Goal: Answer question/provide support

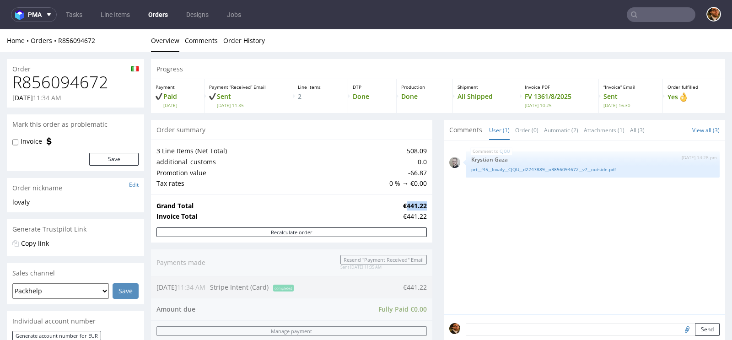
drag, startPoint x: 402, startPoint y: 205, endPoint x: 422, endPoint y: 205, distance: 19.2
click at [422, 205] on strong "€441.22" at bounding box center [415, 205] width 24 height 9
click at [423, 206] on div "Grand Total €441.22 Invoice Total €441.22" at bounding box center [292, 211] width 282 height 33
drag, startPoint x: 405, startPoint y: 215, endPoint x: 423, endPoint y: 215, distance: 17.9
click at [423, 215] on div "€441.22" at bounding box center [415, 216] width 24 height 9
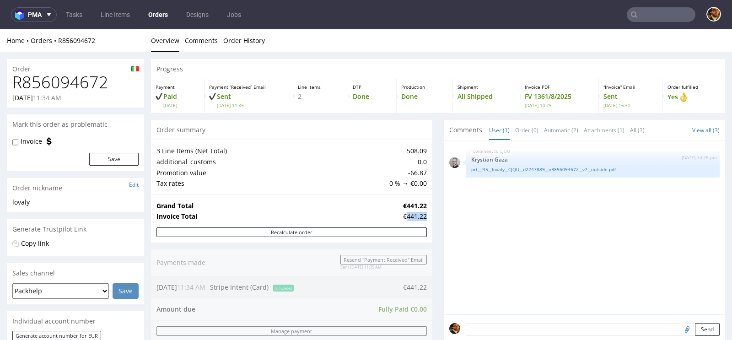
click at [423, 215] on div "€441.22" at bounding box center [415, 216] width 24 height 9
drag, startPoint x: 423, startPoint y: 216, endPoint x: 404, endPoint y: 216, distance: 18.8
click at [404, 216] on div "€441.22" at bounding box center [415, 216] width 24 height 9
drag, startPoint x: 404, startPoint y: 216, endPoint x: 420, endPoint y: 216, distance: 16.0
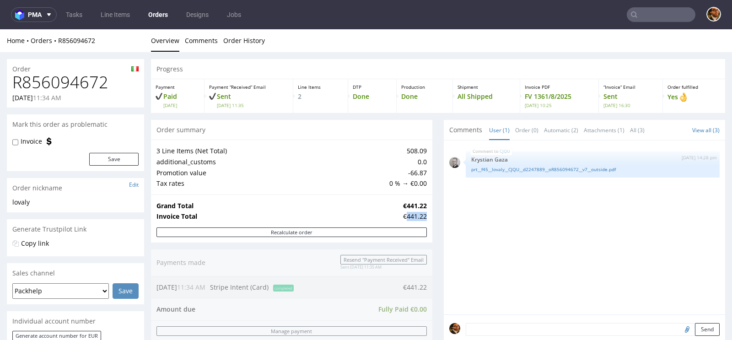
click at [420, 216] on div "€441.22" at bounding box center [415, 216] width 24 height 9
drag, startPoint x: 422, startPoint y: 216, endPoint x: 403, endPoint y: 216, distance: 19.2
click at [403, 216] on div "€441.22" at bounding box center [415, 216] width 24 height 9
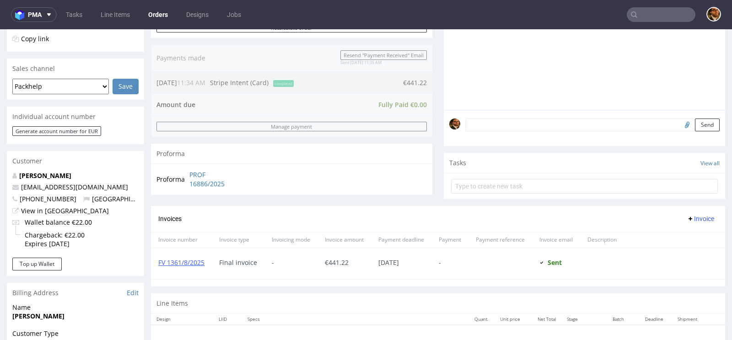
scroll to position [248, 0]
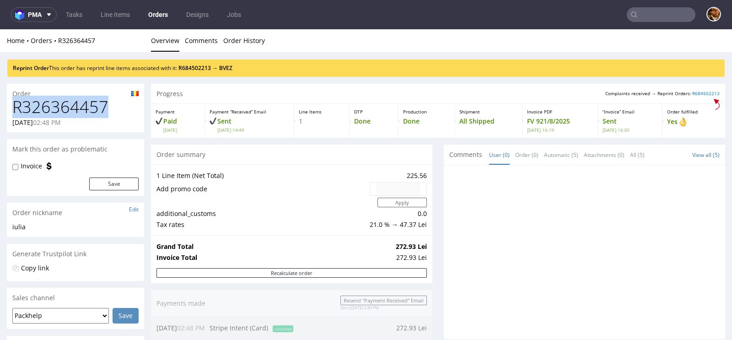
drag, startPoint x: 109, startPoint y: 105, endPoint x: 16, endPoint y: 108, distance: 93.0
click at [16, 108] on h1 "R326364457" at bounding box center [75, 107] width 126 height 18
copy h1 "R326364457"
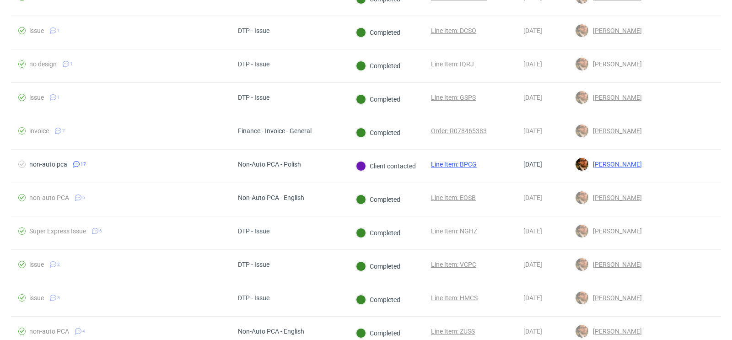
scroll to position [607, 0]
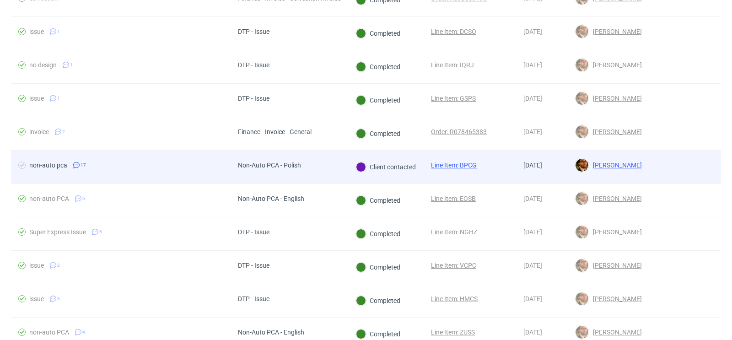
click at [650, 160] on div at bounding box center [686, 167] width 72 height 33
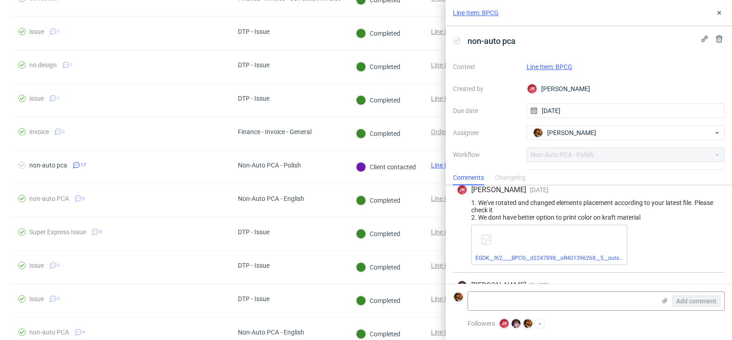
scroll to position [1197, 0]
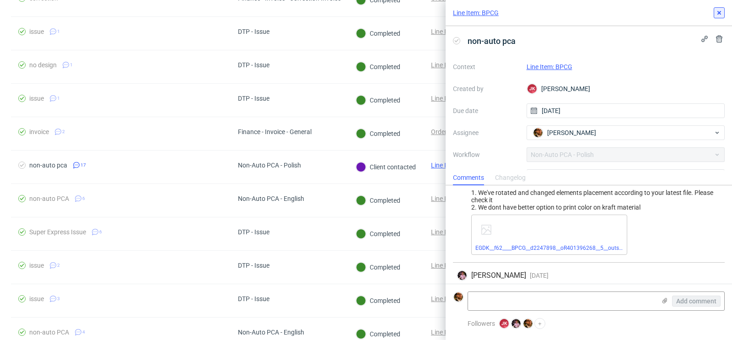
click at [724, 12] on button at bounding box center [719, 12] width 11 height 11
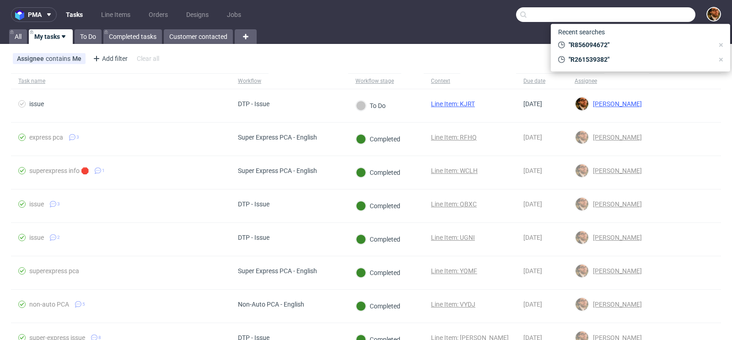
click at [645, 15] on input "text" at bounding box center [605, 14] width 179 height 15
paste input "R260744773"
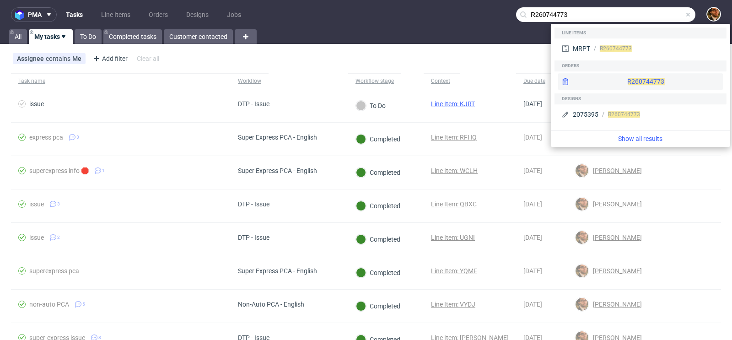
type input "R260744773"
click at [627, 84] on div "R260744773" at bounding box center [640, 81] width 165 height 16
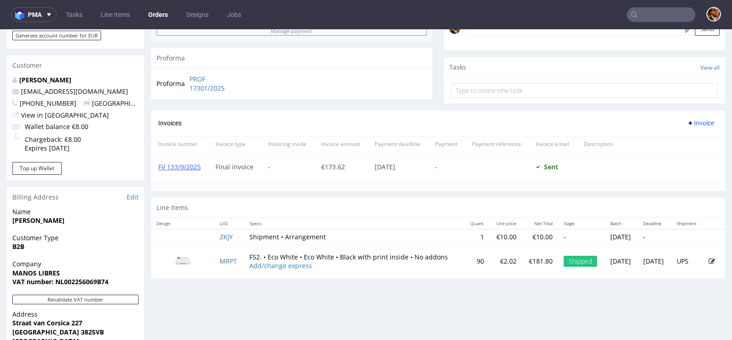
scroll to position [426, 0]
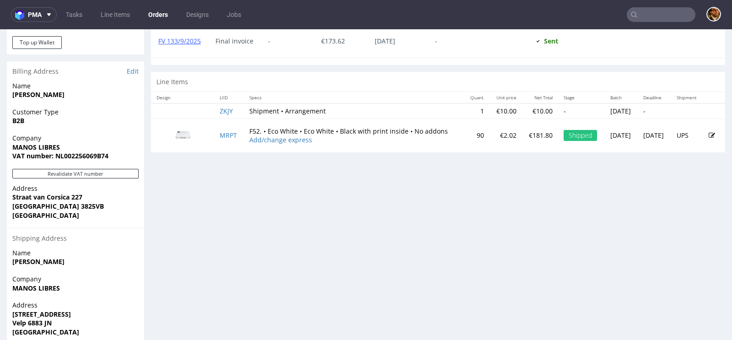
click at [186, 132] on img at bounding box center [183, 135] width 46 height 26
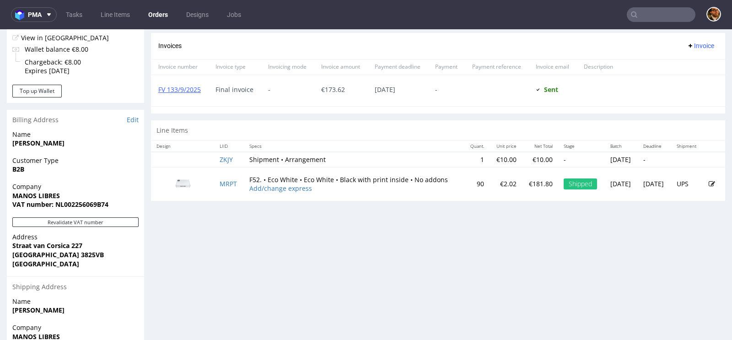
scroll to position [299, 0]
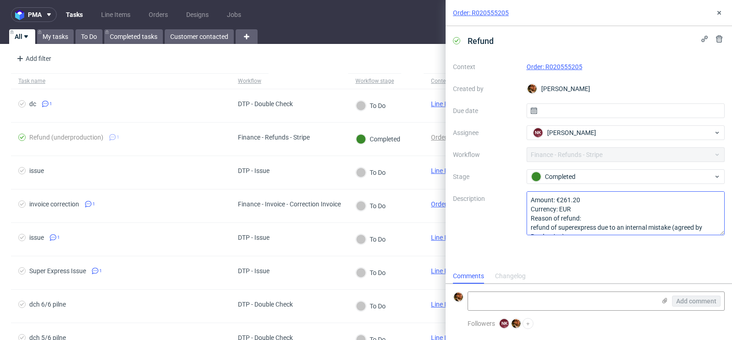
scroll to position [28, 0]
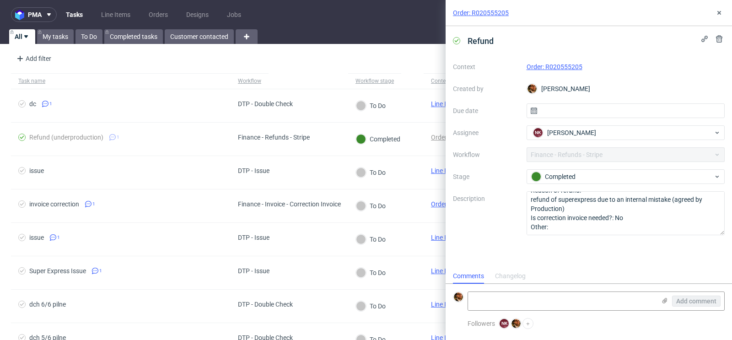
click at [420, 53] on div "Add filter Hide filters Clear all" at bounding box center [366, 59] width 732 height 22
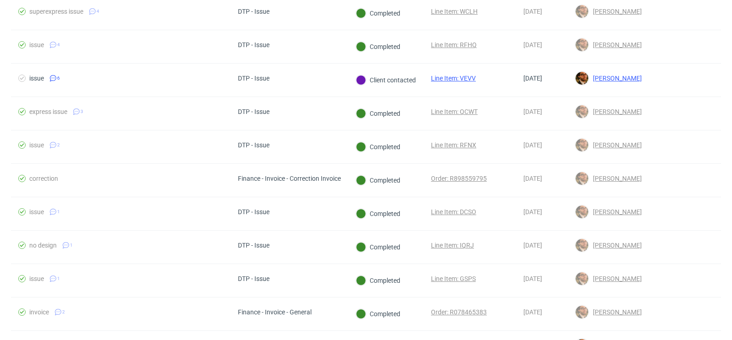
scroll to position [395, 0]
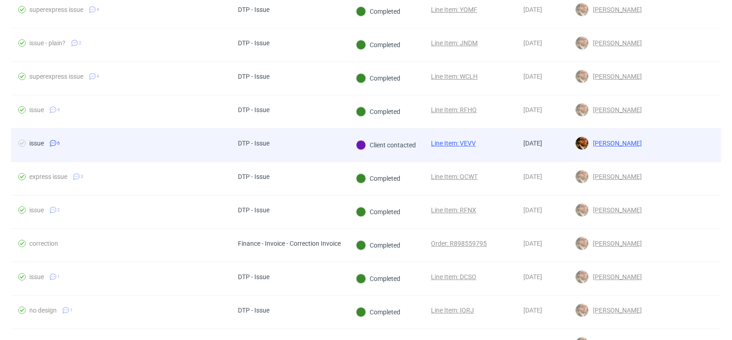
click at [654, 149] on div at bounding box center [686, 145] width 72 height 33
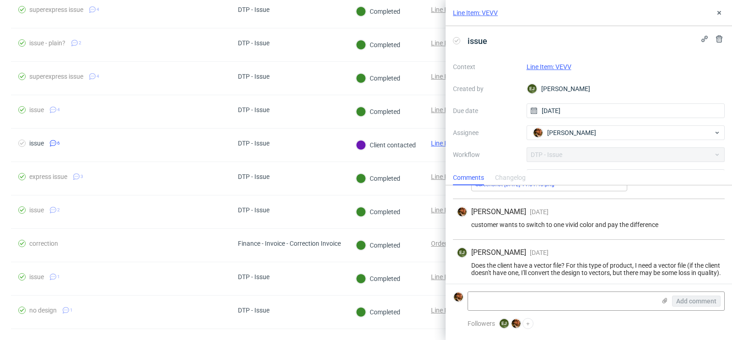
scroll to position [213, 0]
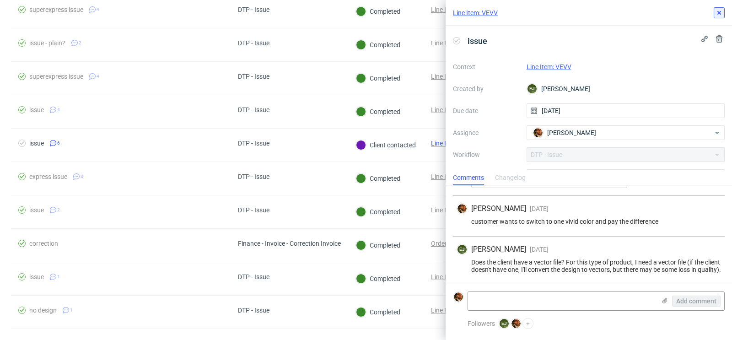
click at [717, 15] on icon at bounding box center [719, 12] width 7 height 7
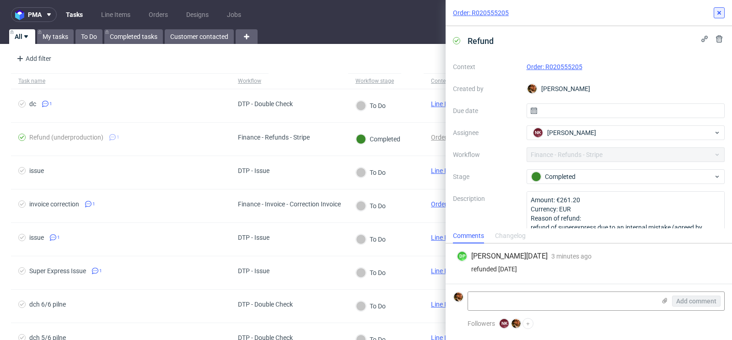
click at [720, 11] on icon at bounding box center [719, 12] width 7 height 7
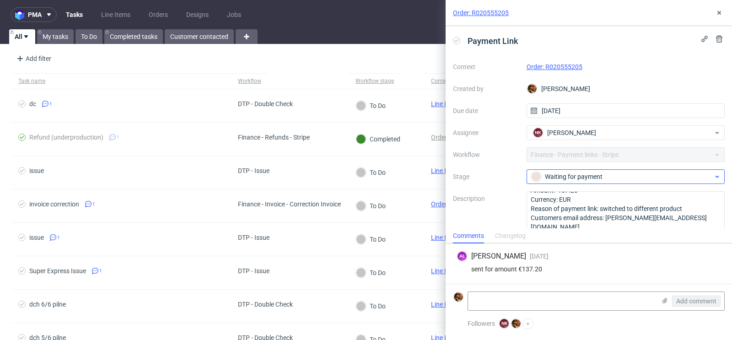
scroll to position [13, 0]
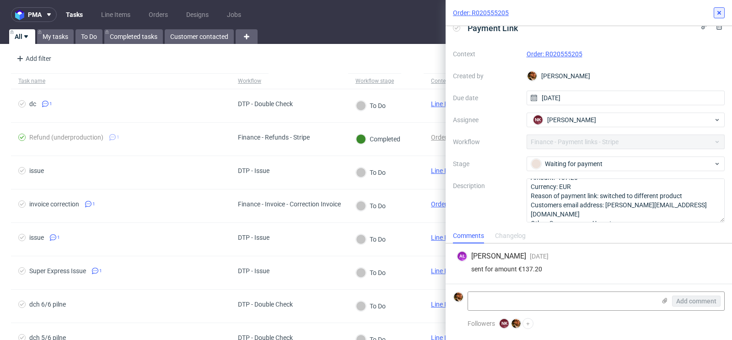
click at [721, 13] on icon at bounding box center [719, 12] width 7 height 7
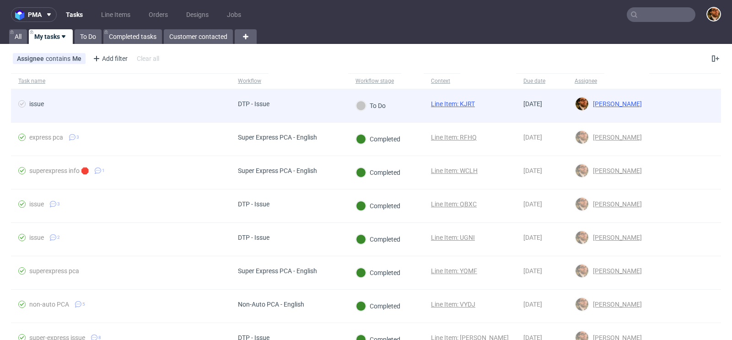
click at [655, 109] on div at bounding box center [686, 105] width 72 height 33
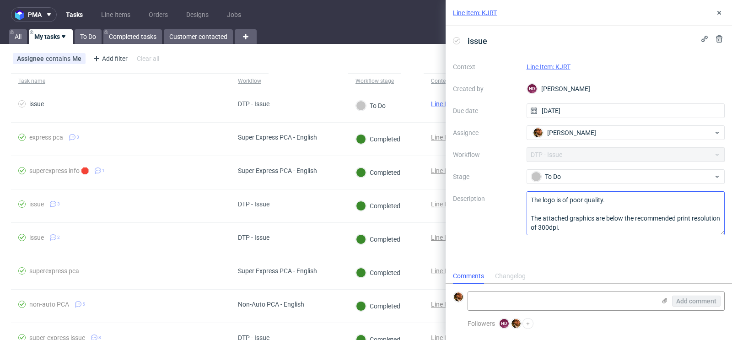
scroll to position [37, 0]
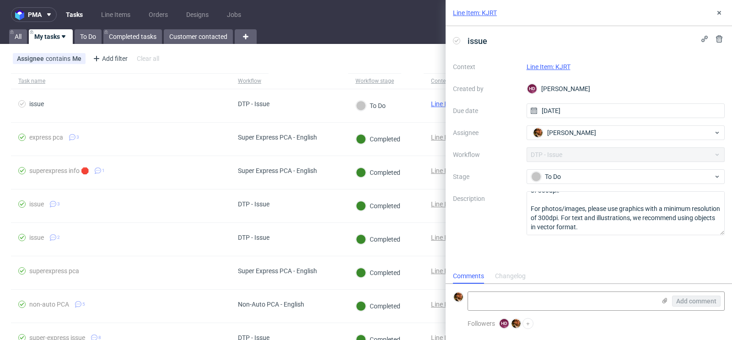
click at [542, 68] on link "Line Item: KJRT" at bounding box center [549, 66] width 44 height 7
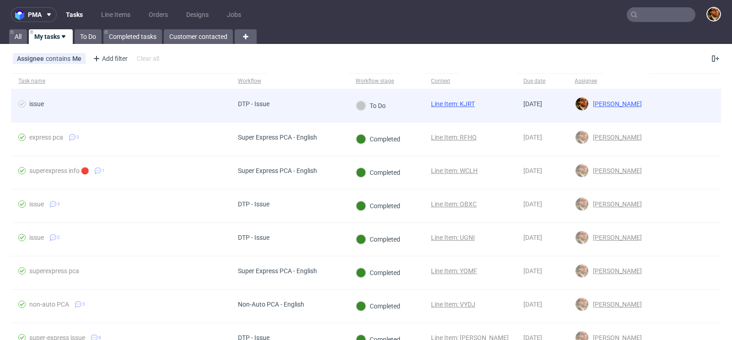
click at [463, 103] on link "Line Item: KJRT" at bounding box center [453, 103] width 44 height 7
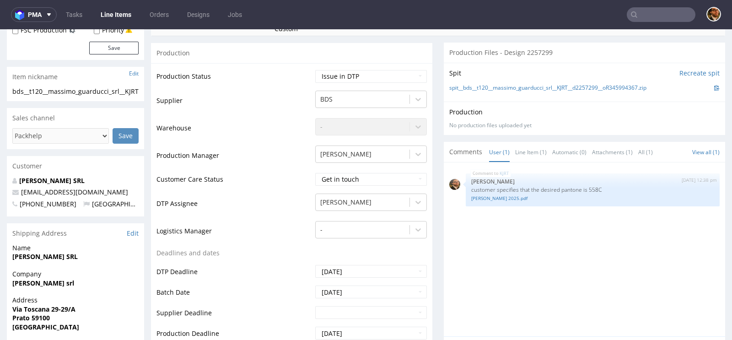
scroll to position [223, 0]
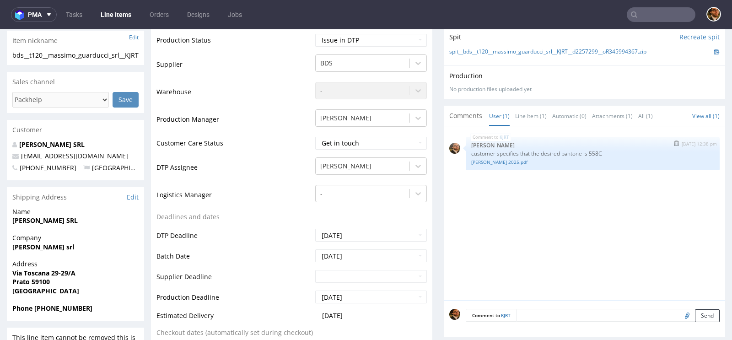
click at [531, 153] on p "customer specifies that the desired pantone is 558C" at bounding box center [593, 153] width 243 height 7
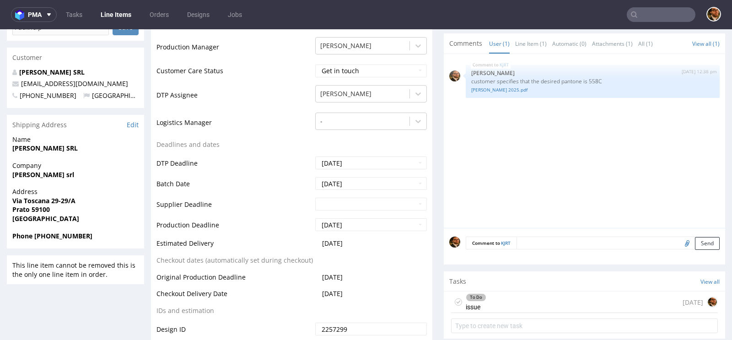
scroll to position [436, 0]
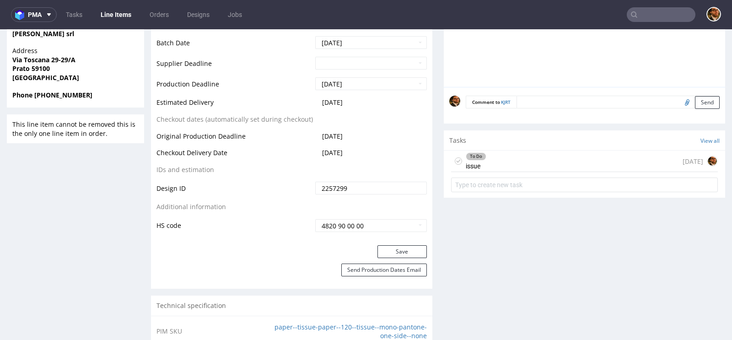
click at [506, 153] on div "To Do issue today" at bounding box center [584, 162] width 267 height 22
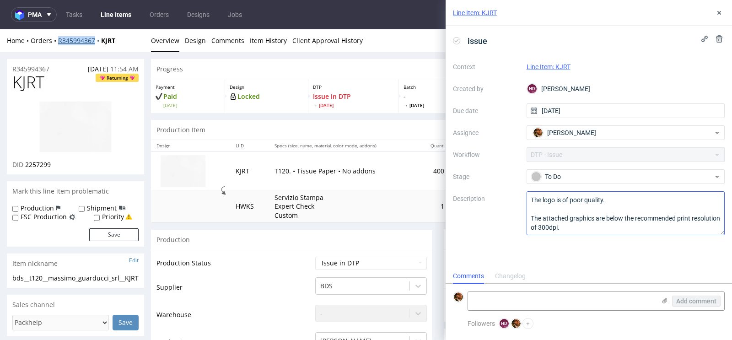
scroll to position [37, 0]
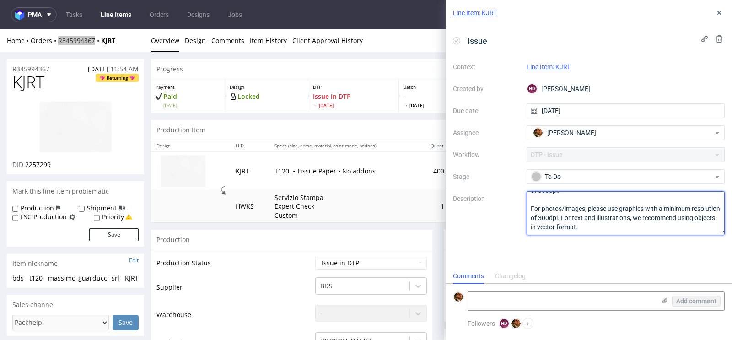
drag, startPoint x: 623, startPoint y: 225, endPoint x: 536, endPoint y: 195, distance: 91.8
click at [536, 195] on textarea "The logo is of poor quality. The attached graphics are below the recommended pr…" at bounding box center [626, 213] width 199 height 44
drag, startPoint x: 530, startPoint y: 197, endPoint x: 623, endPoint y: 244, distance: 103.6
click at [623, 244] on div "issue Context Line Item: KJRT Created by HD Hapka Dominika Due date 12/09/2025 …" at bounding box center [589, 147] width 287 height 243
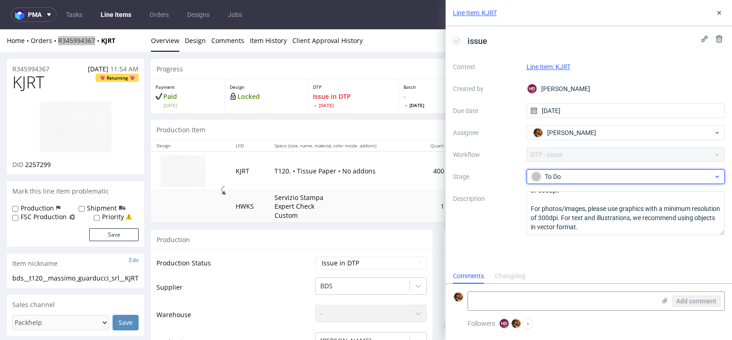
click at [612, 178] on div "To Do" at bounding box center [622, 177] width 182 height 10
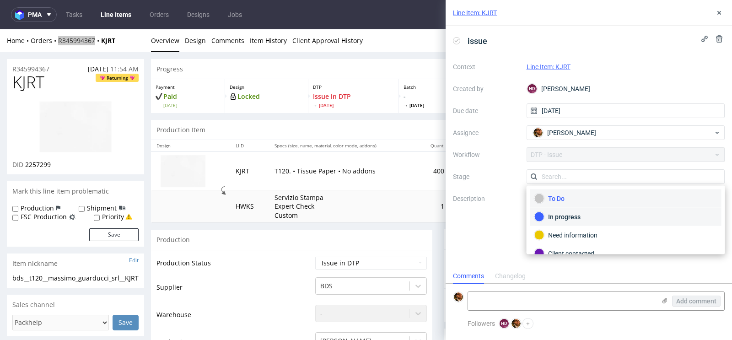
scroll to position [22, 0]
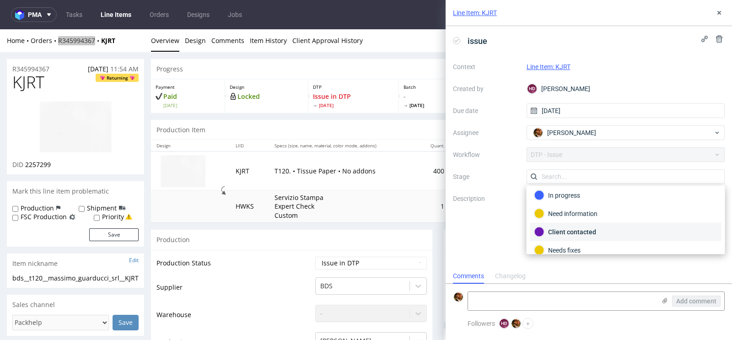
click at [589, 227] on div "Client contacted" at bounding box center [626, 232] width 183 height 10
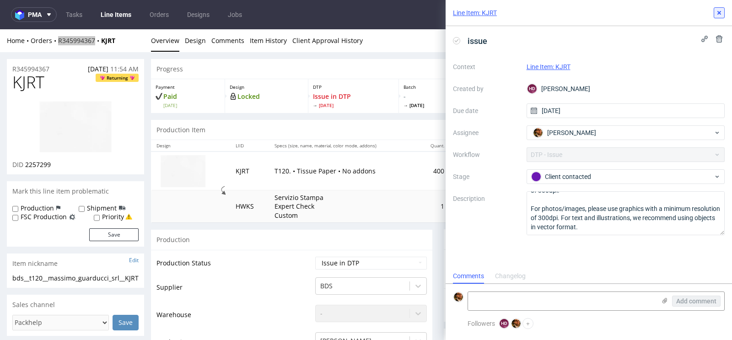
click at [720, 16] on button at bounding box center [719, 12] width 11 height 11
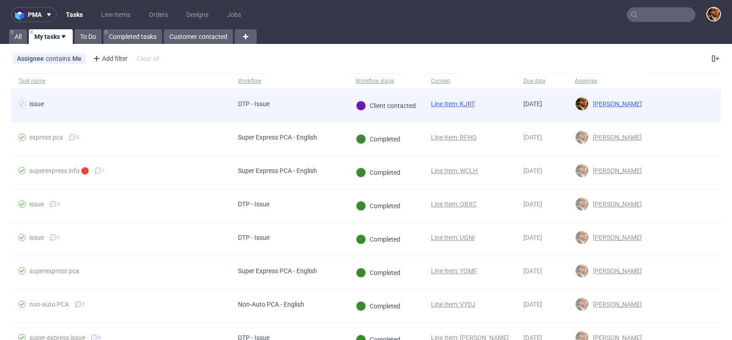
click at [657, 105] on div at bounding box center [686, 105] width 72 height 33
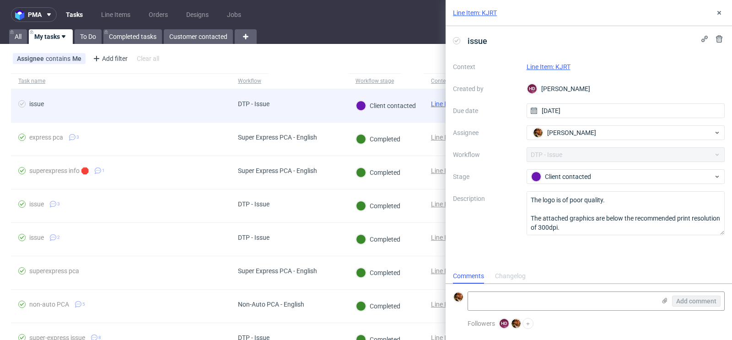
scroll to position [7, 0]
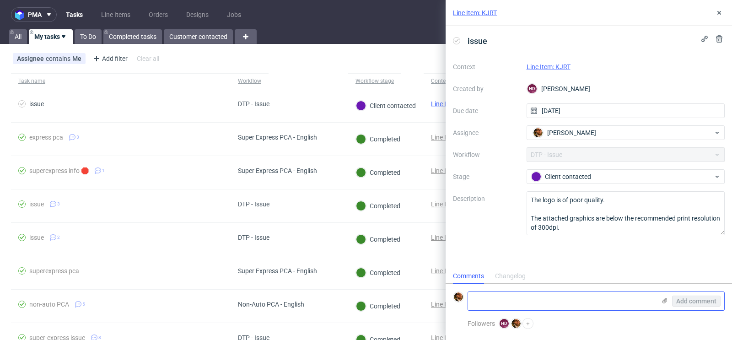
click at [521, 300] on textarea at bounding box center [562, 301] width 188 height 18
paste textarea "[URL][DOMAIN_NAME]"
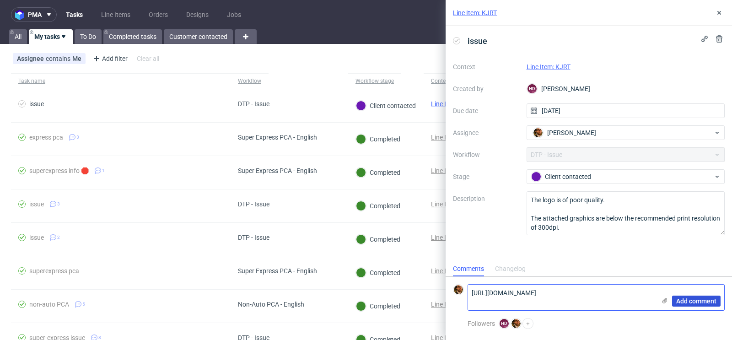
type textarea "[URL][DOMAIN_NAME]"
click at [685, 304] on span "Add comment" at bounding box center [697, 301] width 40 height 6
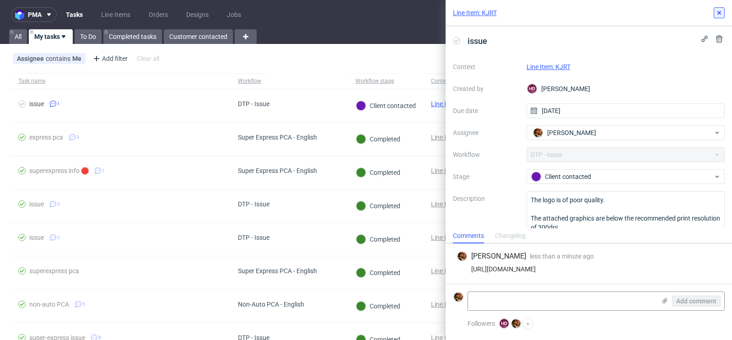
click at [722, 12] on icon at bounding box center [719, 12] width 7 height 7
